Goal: Task Accomplishment & Management: Manage account settings

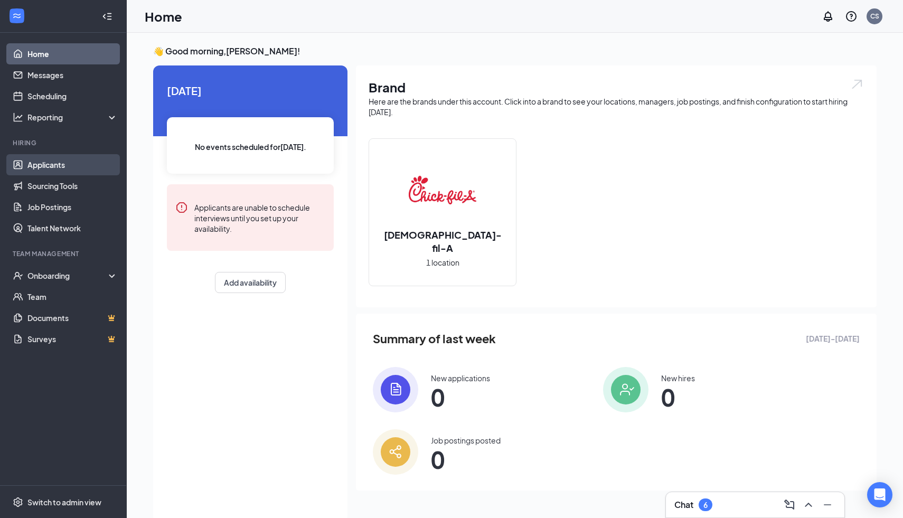
click at [45, 159] on link "Applicants" at bounding box center [72, 164] width 90 height 21
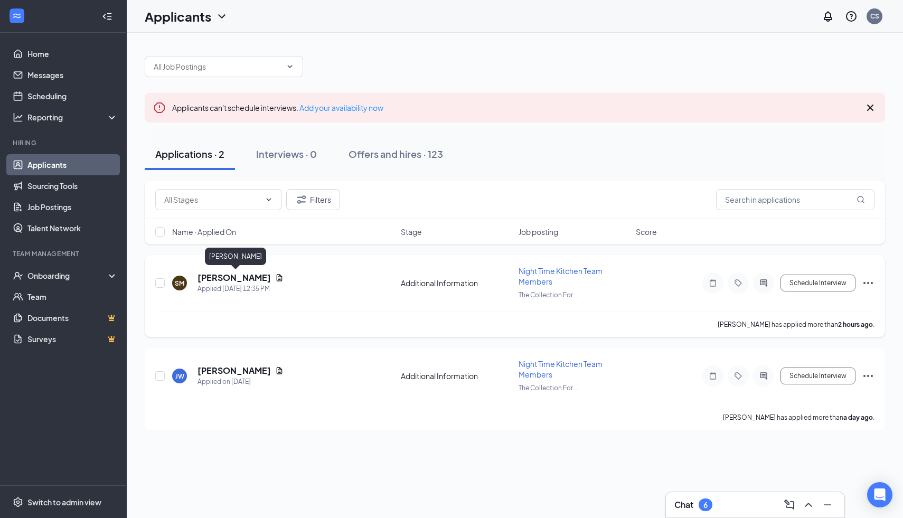
click at [243, 276] on h5 "[PERSON_NAME]" at bounding box center [233, 278] width 73 height 12
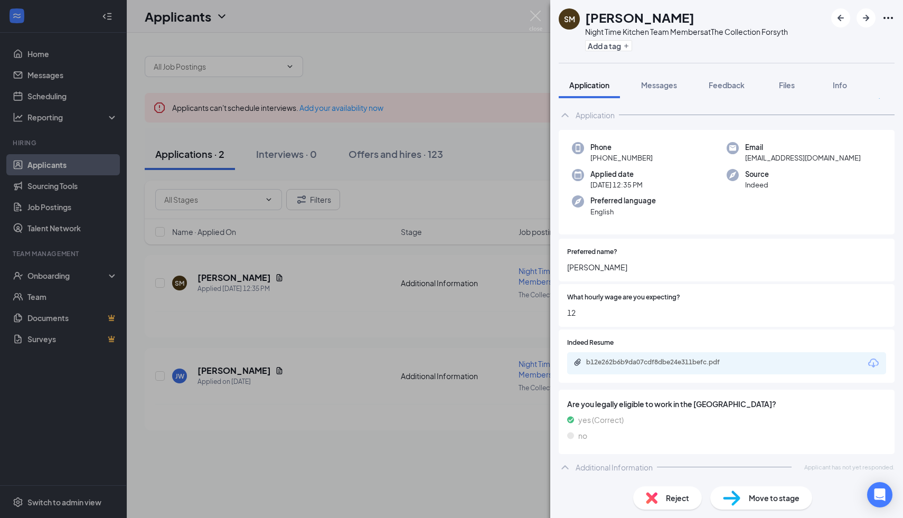
scroll to position [15, 0]
click at [651, 361] on div "b12e262b6b9da07cdf8dbe24e311befc.pdf" at bounding box center [660, 362] width 148 height 8
click at [533, 17] on img at bounding box center [535, 21] width 13 height 21
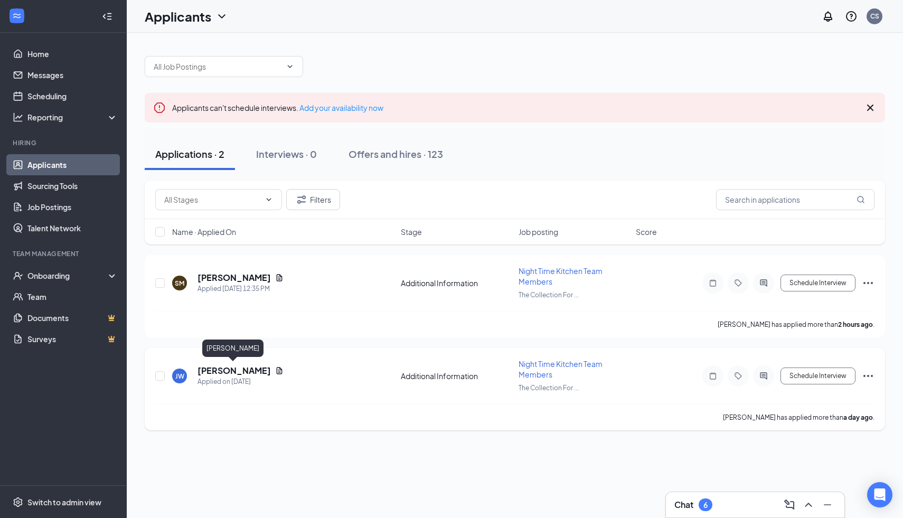
click at [227, 368] on h5 "[PERSON_NAME]" at bounding box center [233, 371] width 73 height 12
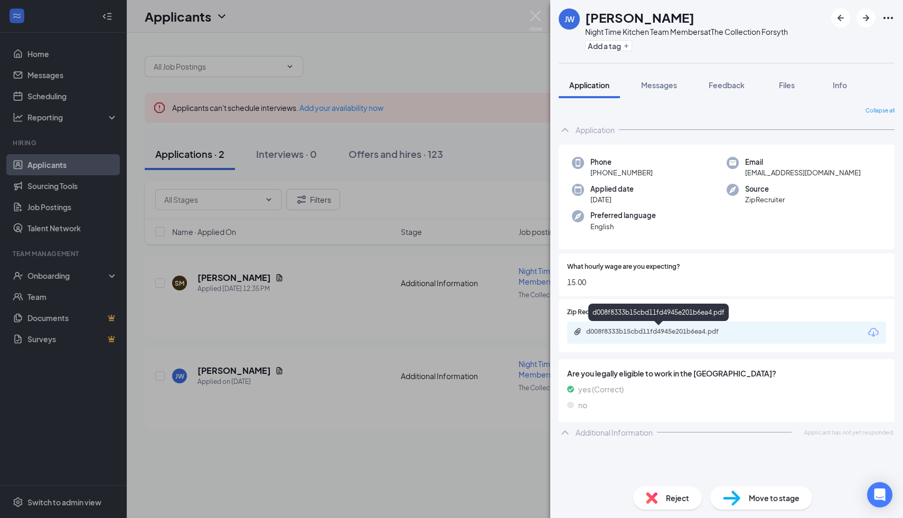
click at [648, 332] on div "d008f8333b15cbd11fd4945e201b6ea4.pdf" at bounding box center [660, 331] width 148 height 8
click at [535, 21] on img at bounding box center [535, 21] width 13 height 21
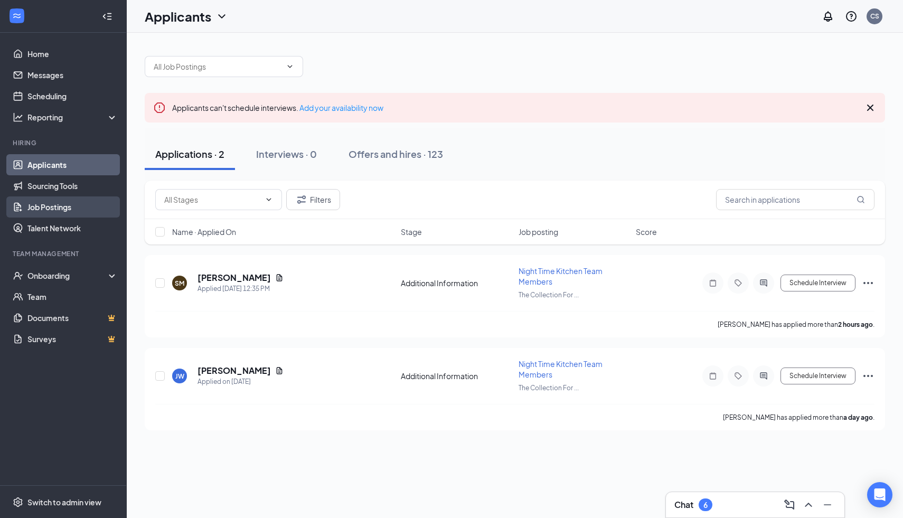
click at [65, 203] on link "Job Postings" at bounding box center [72, 206] width 90 height 21
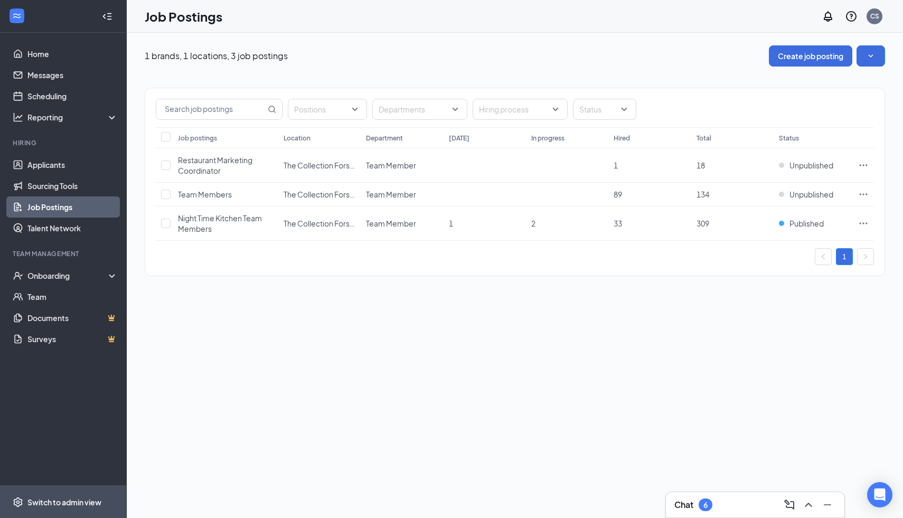
click at [54, 507] on span "Switch to admin view" at bounding box center [72, 502] width 90 height 32
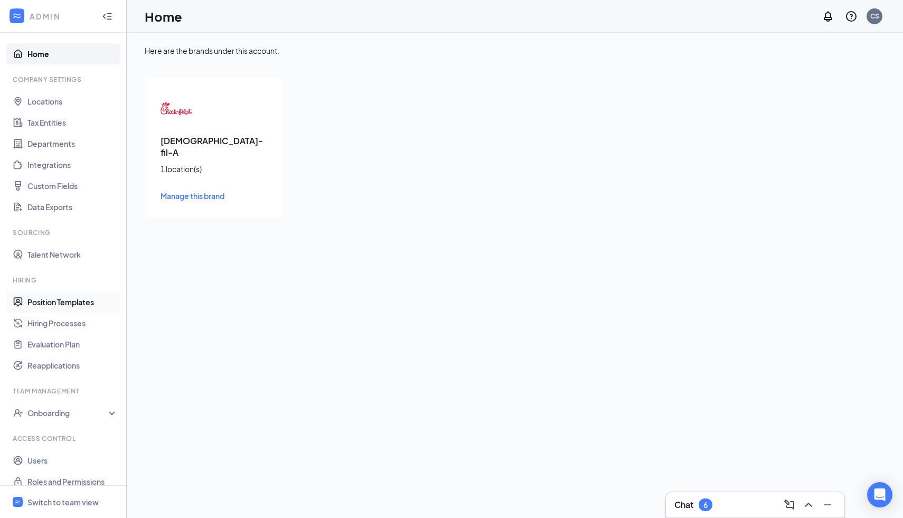
click at [58, 299] on link "Position Templates" at bounding box center [72, 301] width 90 height 21
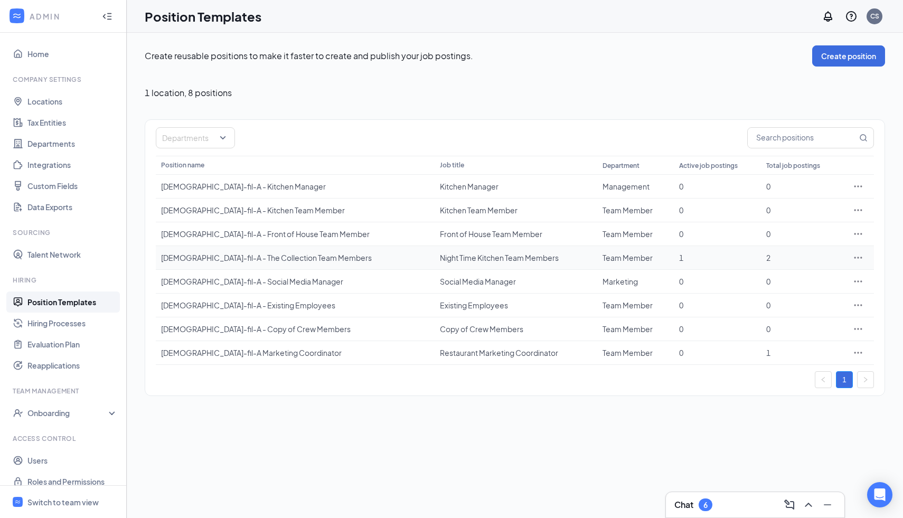
click at [858, 256] on icon "Ellipses" at bounding box center [858, 257] width 11 height 11
click at [822, 280] on span "Edit" at bounding box center [809, 279] width 91 height 12
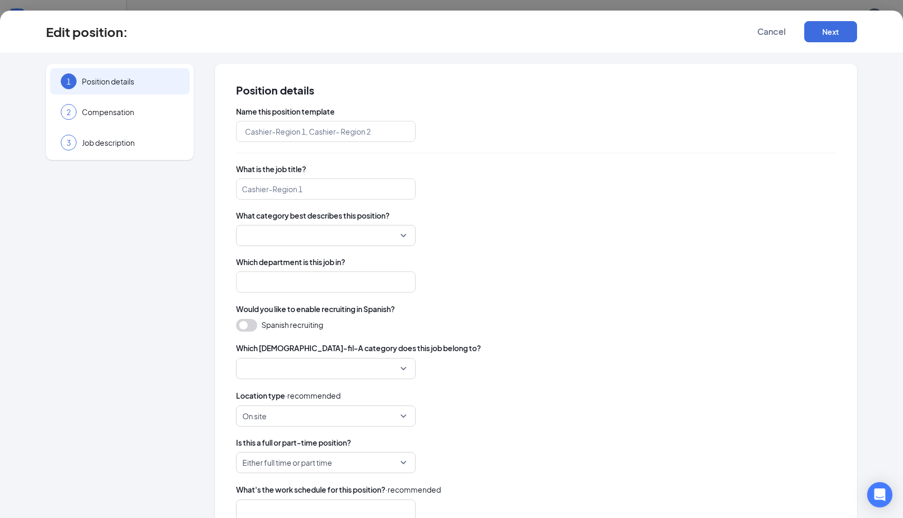
type input "[DEMOGRAPHIC_DATA]-fil-A - The Collection Team Members"
type input "Night Time Kitchen Team Members"
type input "Team Member"
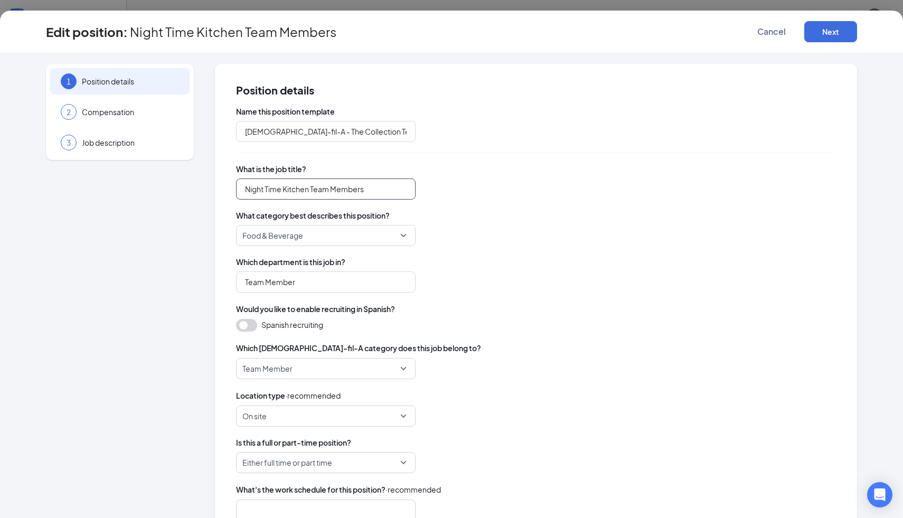
click at [309, 192] on input "Night Time Kitchen Team Members" at bounding box center [326, 188] width 180 height 21
type input "Night Time Team Members"
click at [494, 278] on div "Team Member" at bounding box center [536, 281] width 600 height 21
click at [834, 36] on button "Next" at bounding box center [830, 31] width 53 height 21
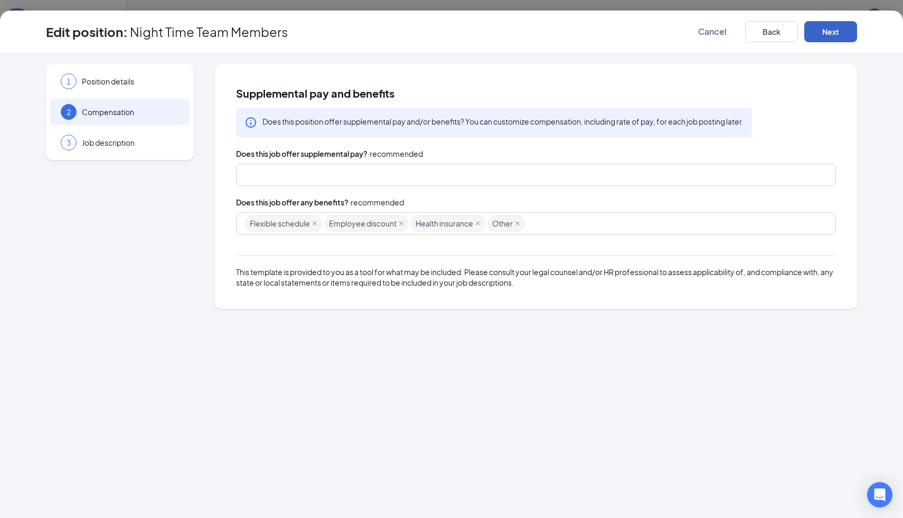
click at [844, 40] on button "Next" at bounding box center [830, 31] width 53 height 21
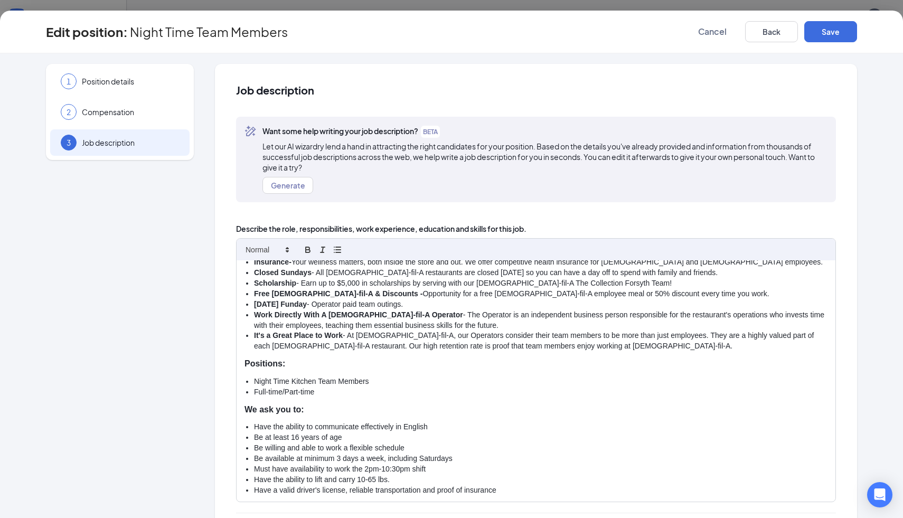
scroll to position [133, 0]
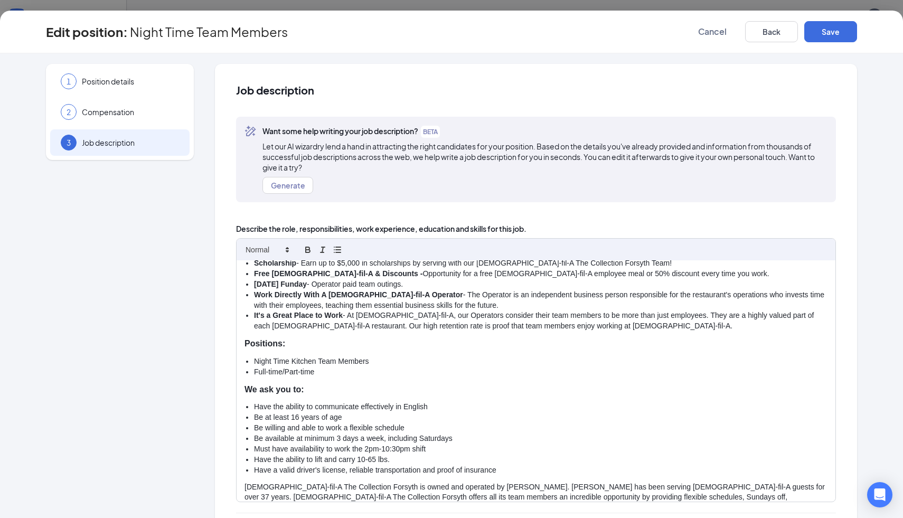
click at [314, 356] on li "Night Time Kitchen Team Members" at bounding box center [540, 361] width 573 height 11
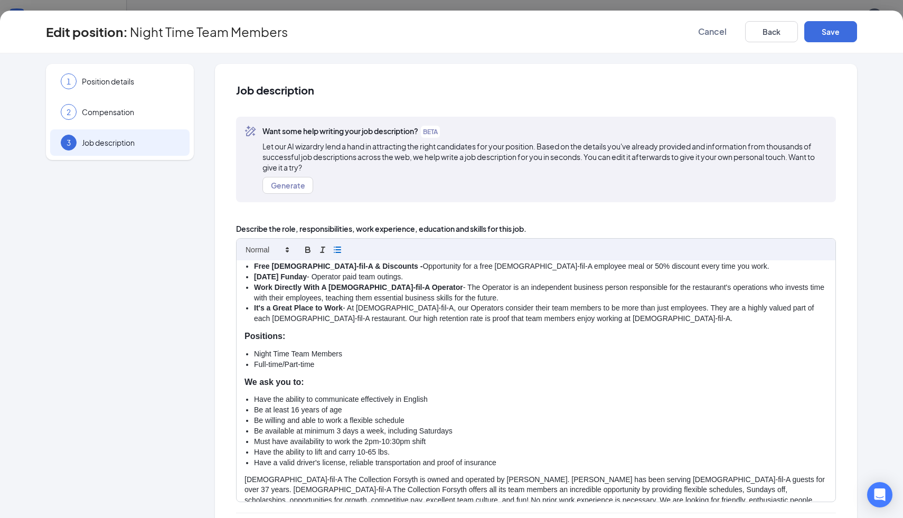
click at [467, 415] on li "Be willing and able to work a flexible schedule" at bounding box center [540, 420] width 573 height 11
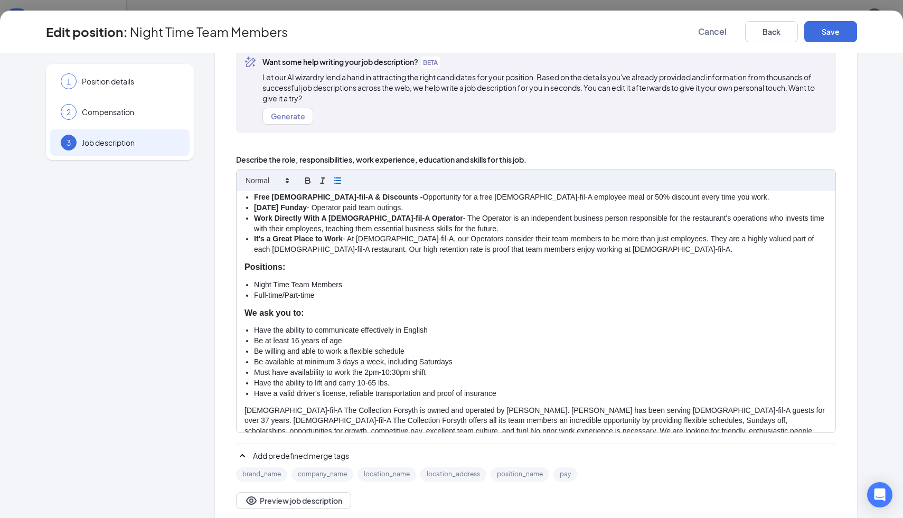
scroll to position [73, 0]
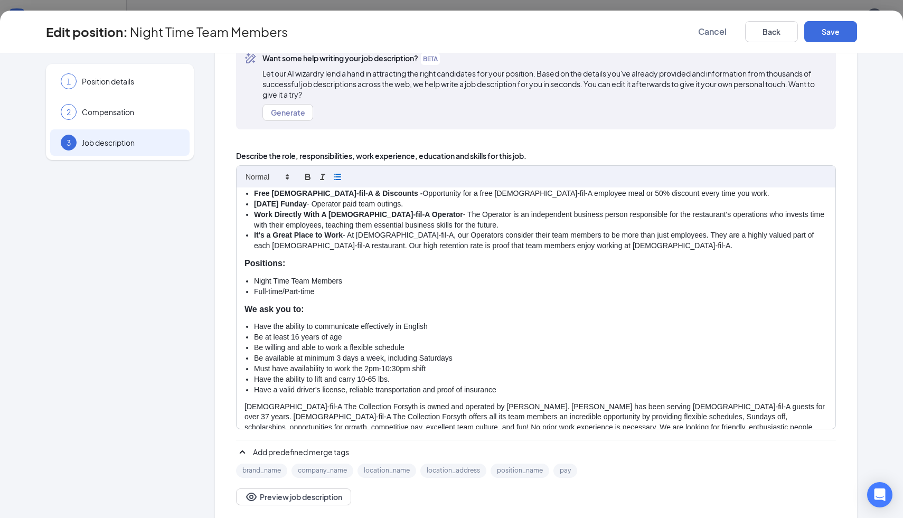
click at [419, 353] on li "Be available at minimum 3 days a week, including Saturdays" at bounding box center [540, 358] width 573 height 11
click at [522, 385] on li "Have a valid driver's license, reliable transportation and proof of insurance" at bounding box center [540, 390] width 573 height 11
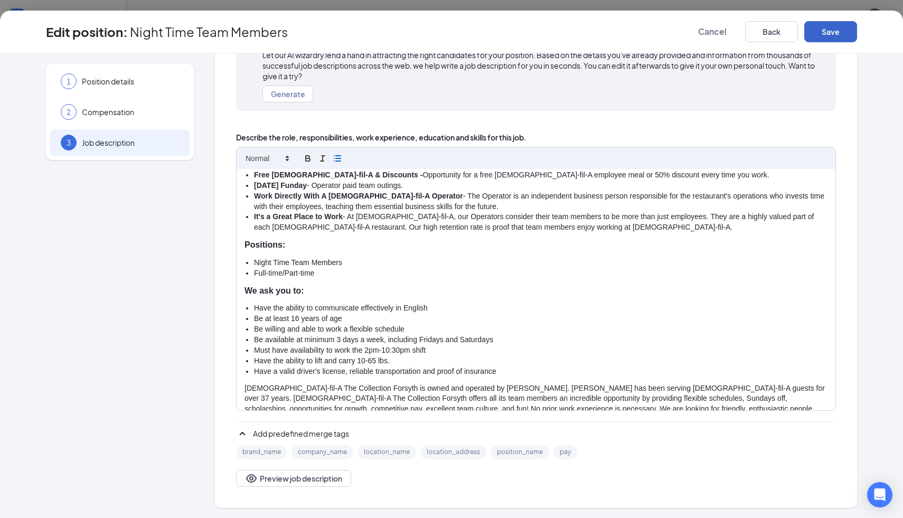
click at [826, 31] on button "Save" at bounding box center [830, 31] width 53 height 21
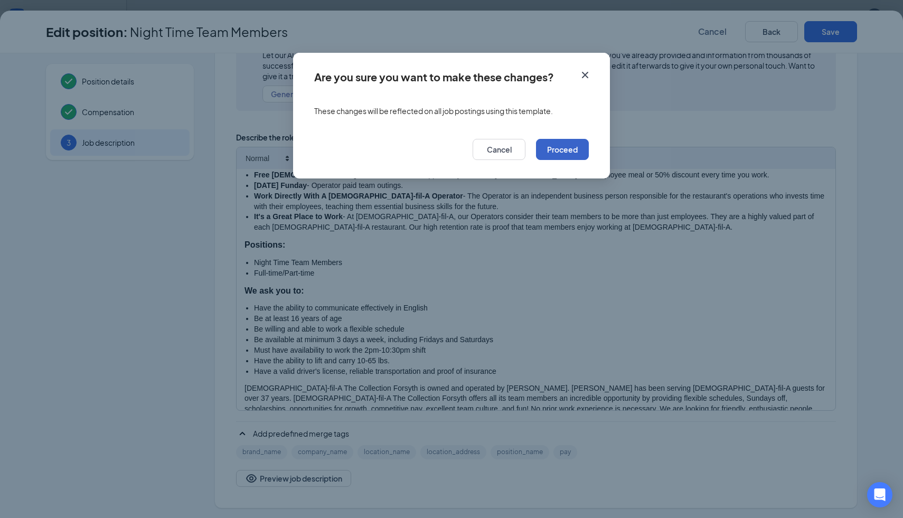
click at [565, 146] on button "Proceed" at bounding box center [562, 149] width 53 height 21
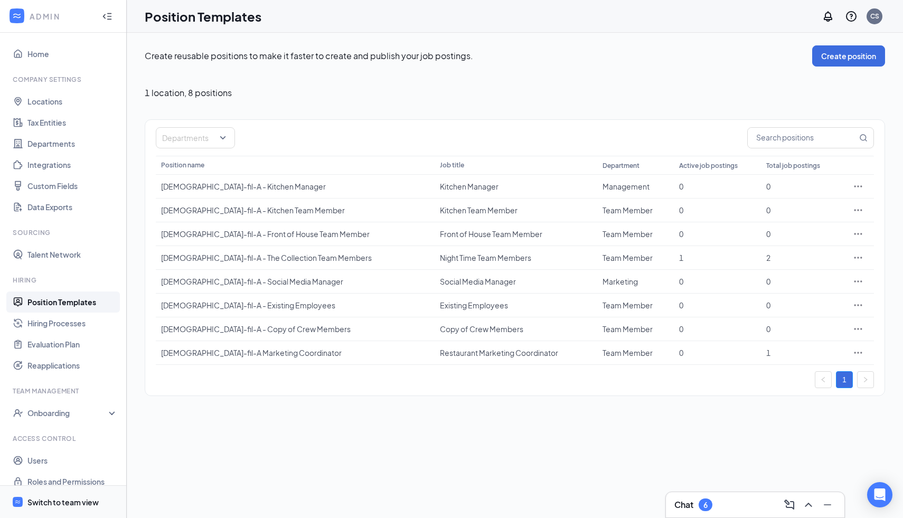
click at [52, 499] on div "Switch to team view" at bounding box center [62, 502] width 71 height 11
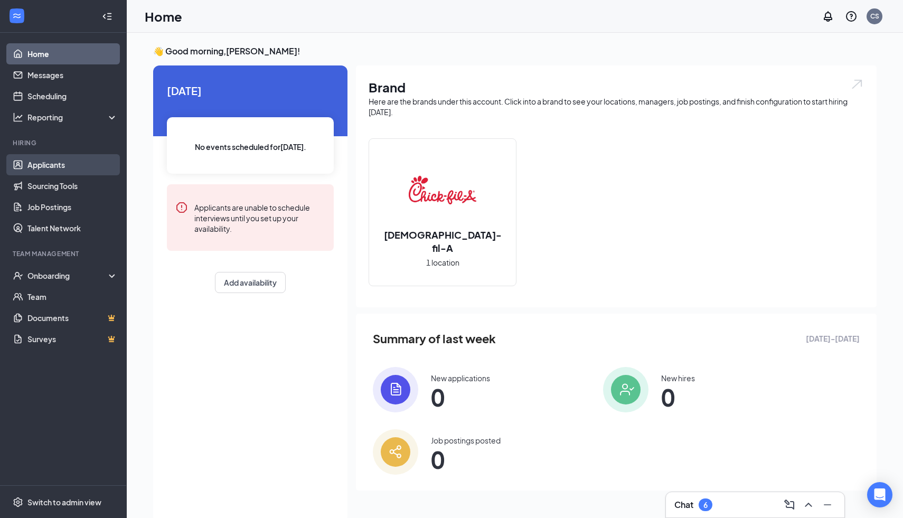
click at [62, 163] on link "Applicants" at bounding box center [72, 164] width 90 height 21
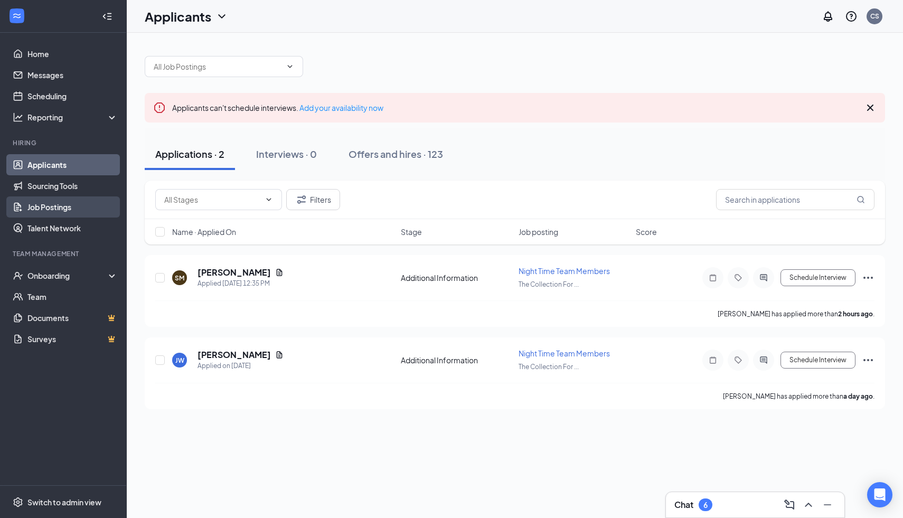
click at [57, 213] on link "Job Postings" at bounding box center [72, 206] width 90 height 21
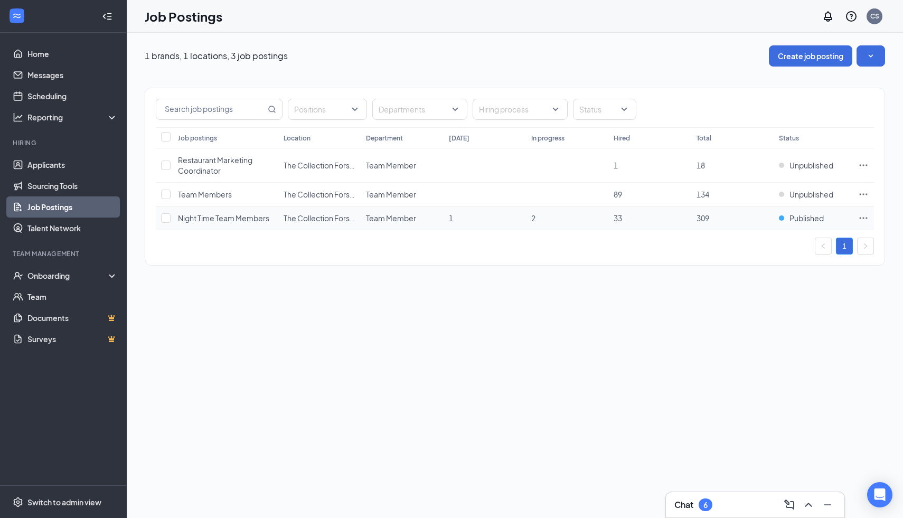
click at [868, 218] on icon "Ellipses" at bounding box center [863, 218] width 11 height 11
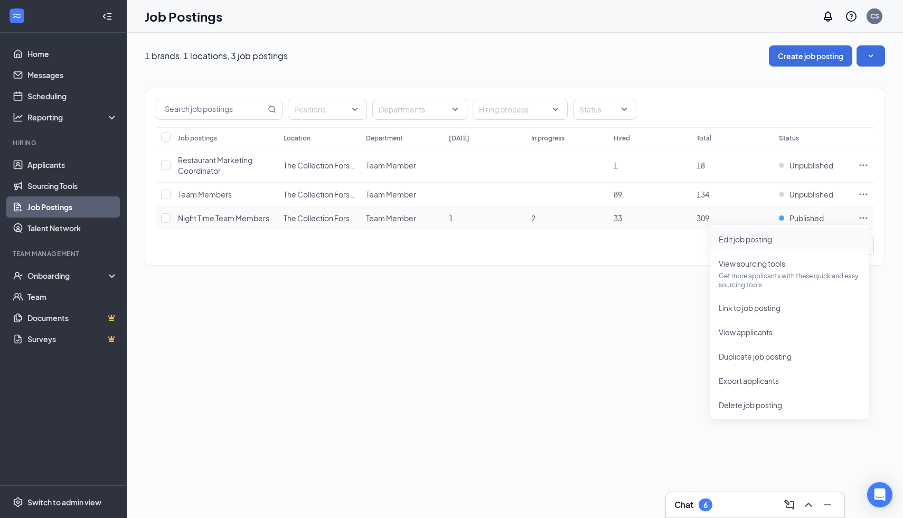
click at [783, 244] on span "Edit job posting" at bounding box center [789, 239] width 141 height 12
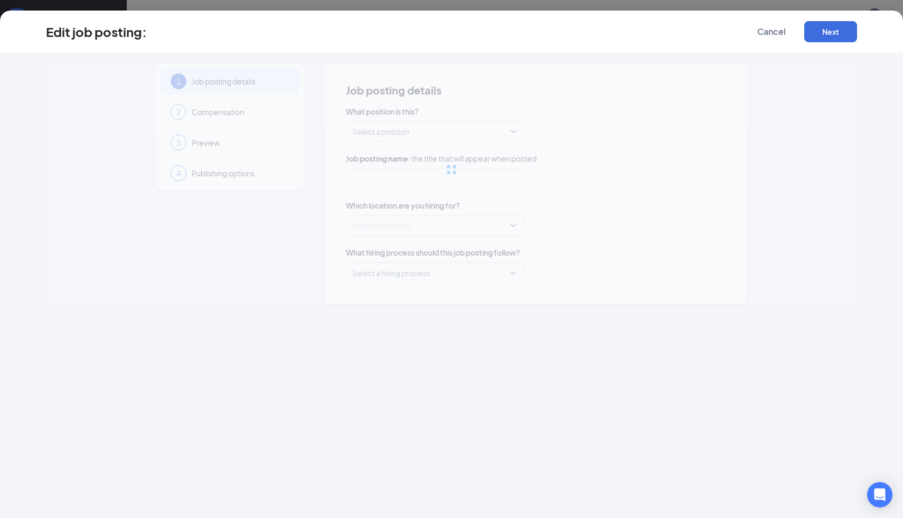
type input "Night Time Team Members"
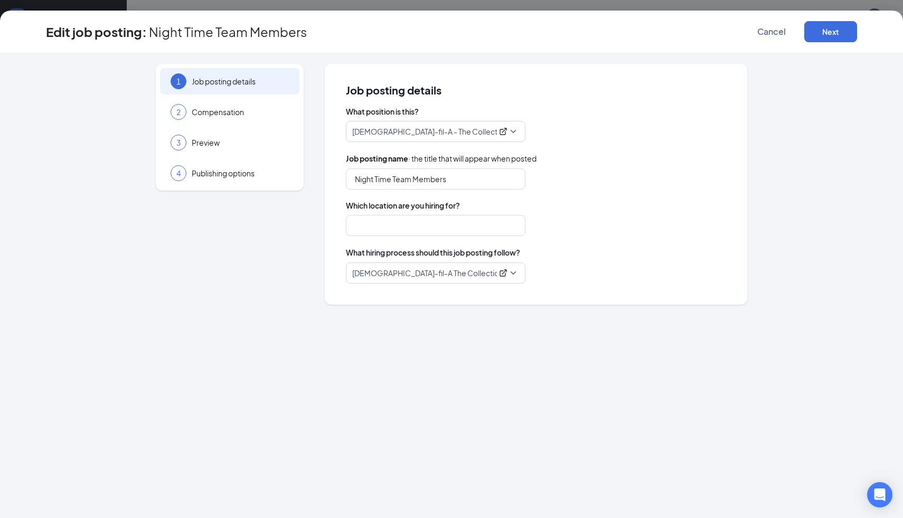
type input "The Collection Forsyth"
click at [821, 35] on button "Next" at bounding box center [830, 31] width 53 height 21
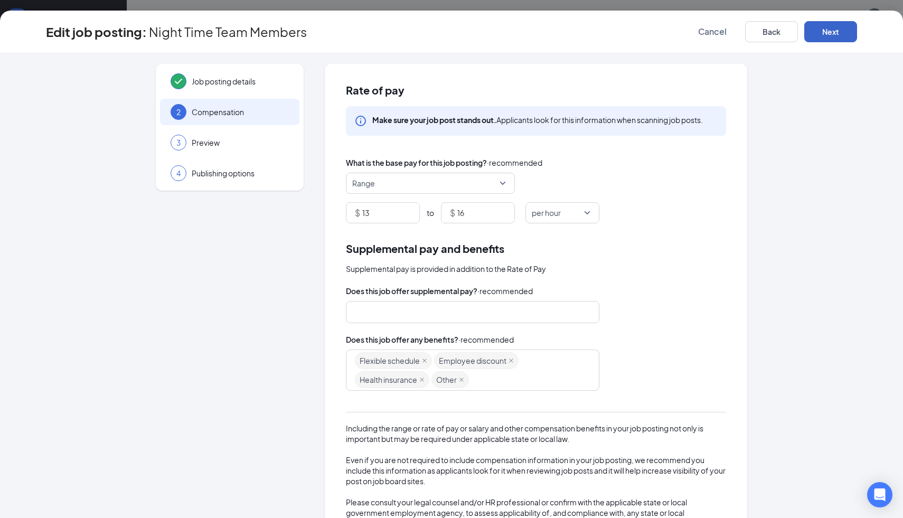
click at [821, 35] on button "Next" at bounding box center [830, 31] width 53 height 21
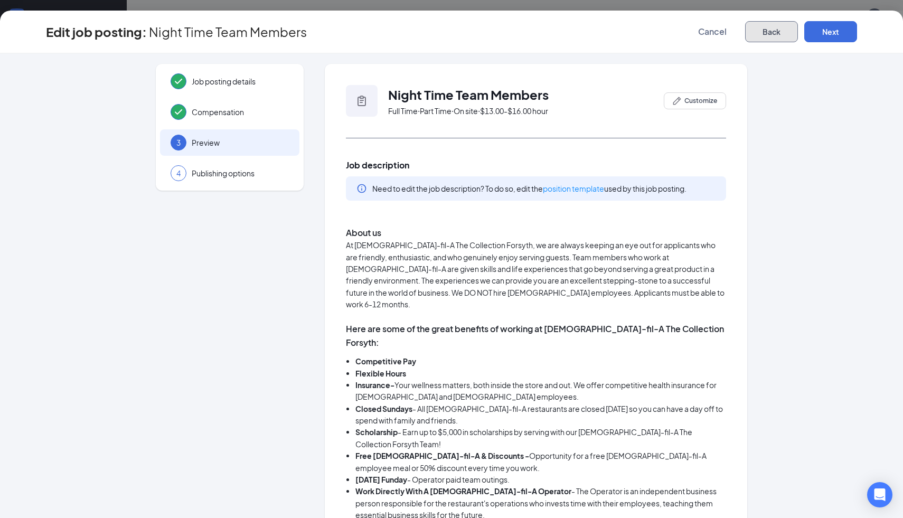
click at [771, 31] on button "Back" at bounding box center [771, 31] width 53 height 21
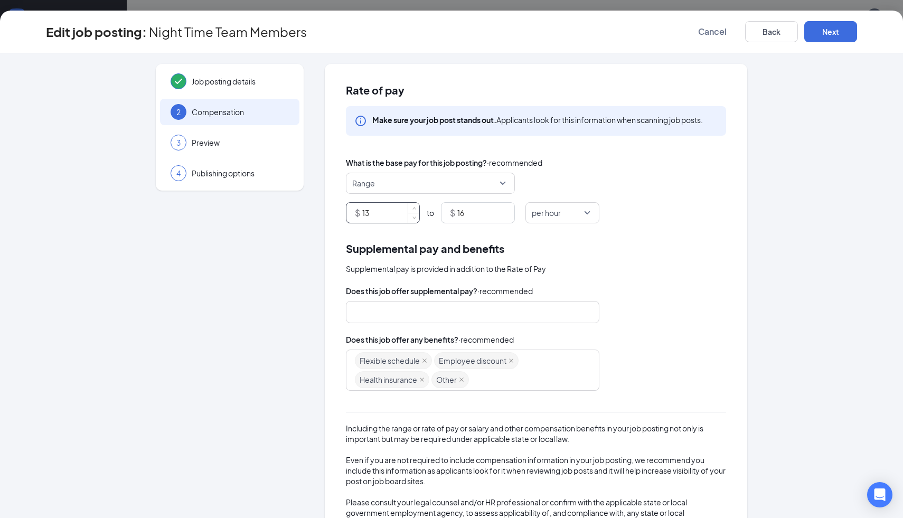
click at [406, 213] on input "13" at bounding box center [390, 213] width 57 height 20
type input "12"
click at [475, 212] on input "16" at bounding box center [485, 213] width 57 height 20
type input "15"
click at [687, 284] on div "Supplemental pay and benefits Supplemental pay is provided in addition to the R…" at bounding box center [536, 389] width 380 height 299
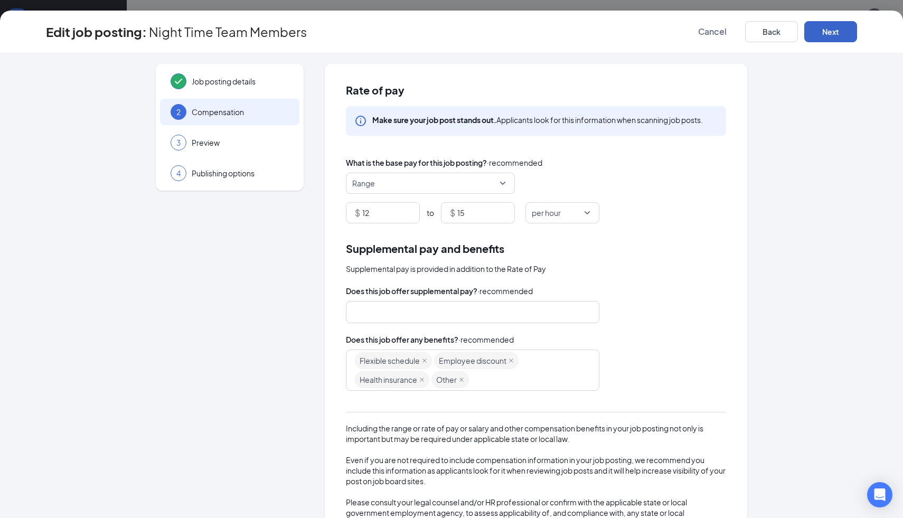
click at [838, 40] on button "Next" at bounding box center [830, 31] width 53 height 21
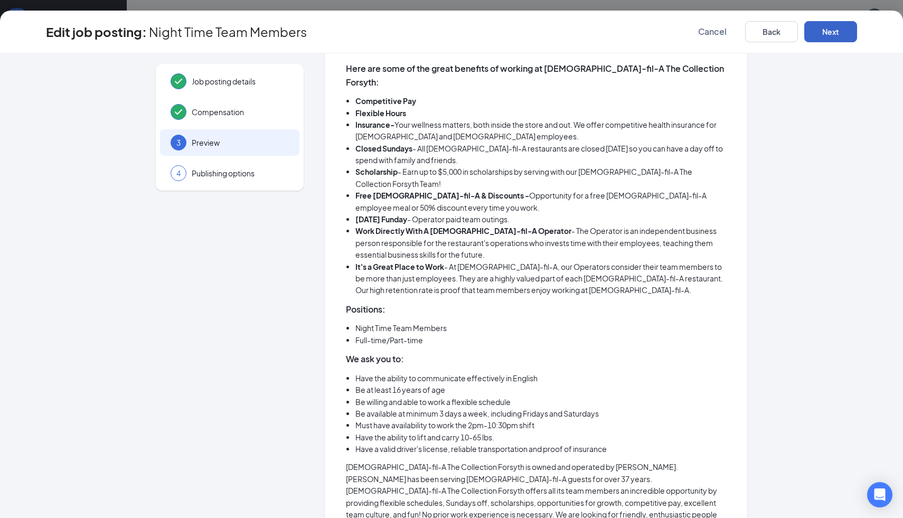
scroll to position [264, 0]
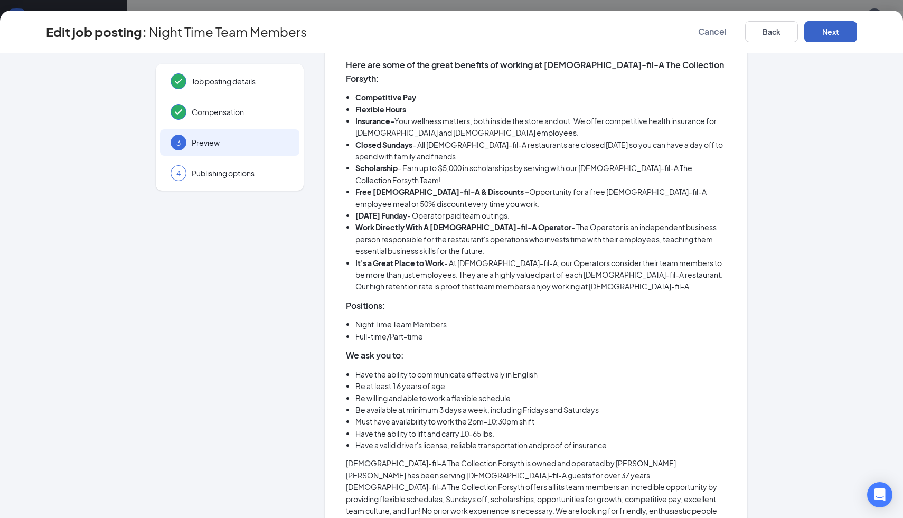
click at [817, 38] on button "Next" at bounding box center [830, 31] width 53 height 21
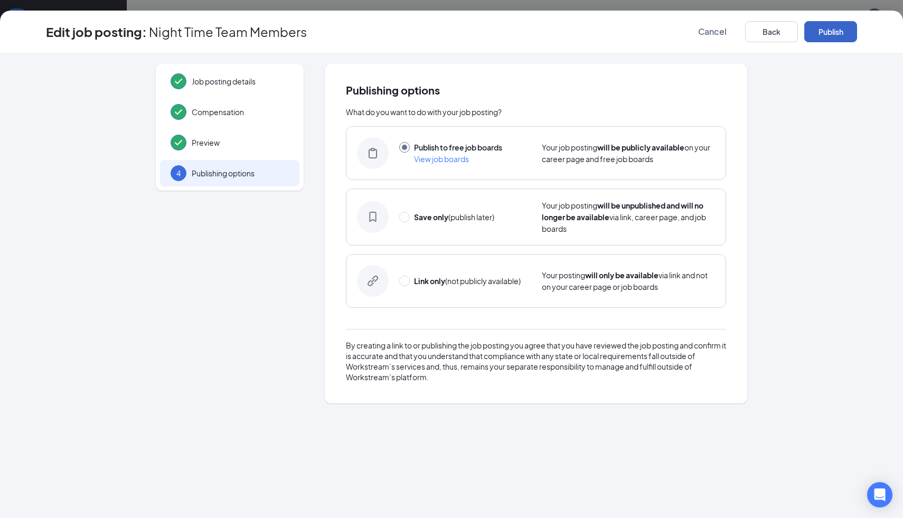
click at [817, 38] on button "Publish" at bounding box center [830, 31] width 53 height 21
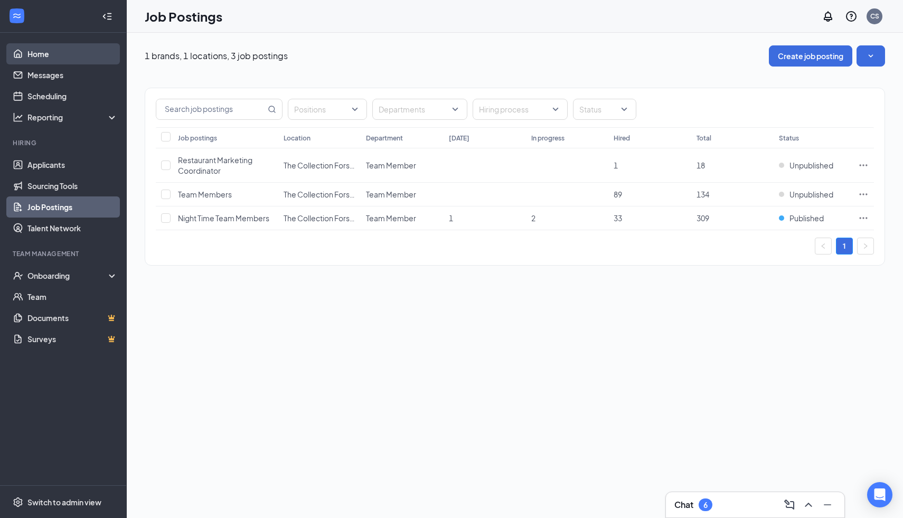
click at [43, 61] on link "Home" at bounding box center [72, 53] width 90 height 21
